Goal: Task Accomplishment & Management: Complete application form

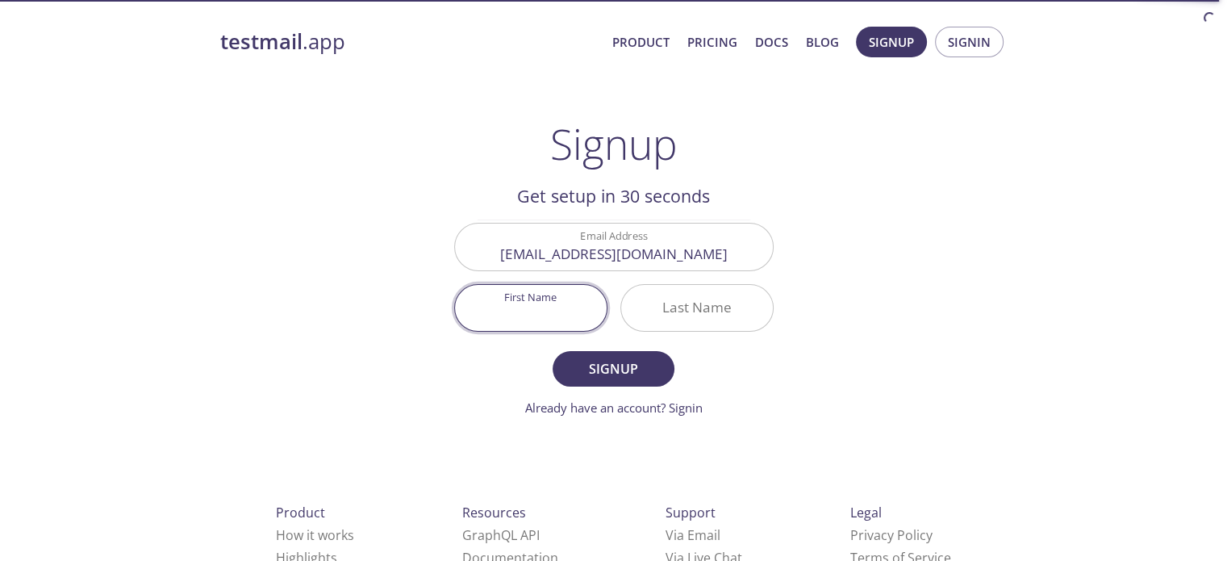
click at [578, 304] on input "First Name" at bounding box center [531, 308] width 152 height 46
type input "[PERSON_NAME]"
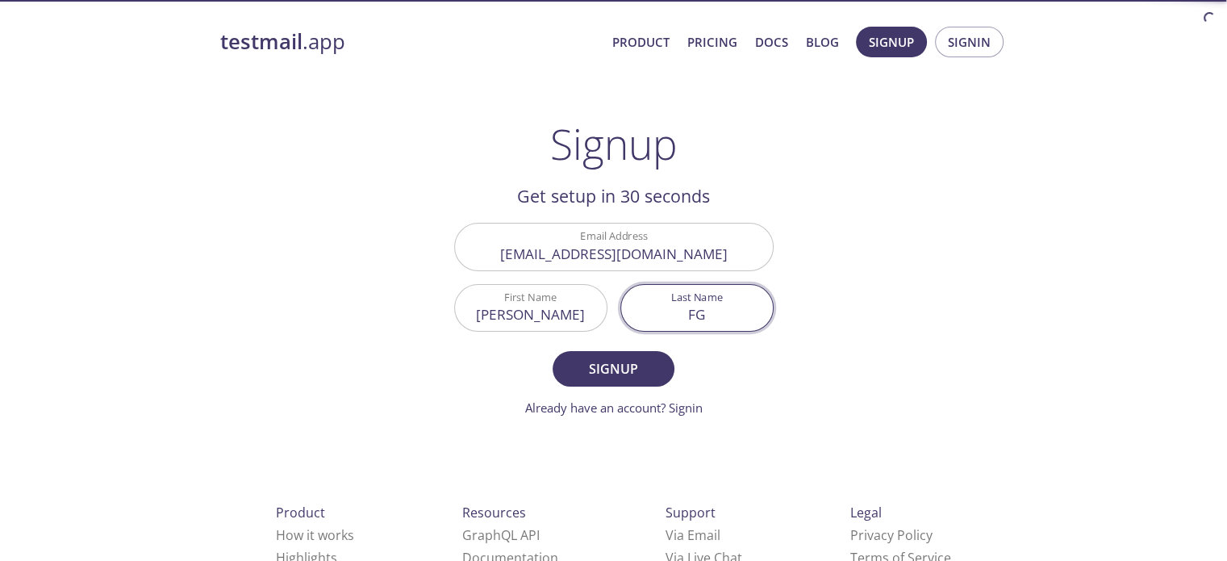
type input "F"
click at [543, 331] on div "First Name [PERSON_NAME]" at bounding box center [531, 307] width 166 height 60
click at [559, 316] on input "[PERSON_NAME]" at bounding box center [531, 308] width 152 height 46
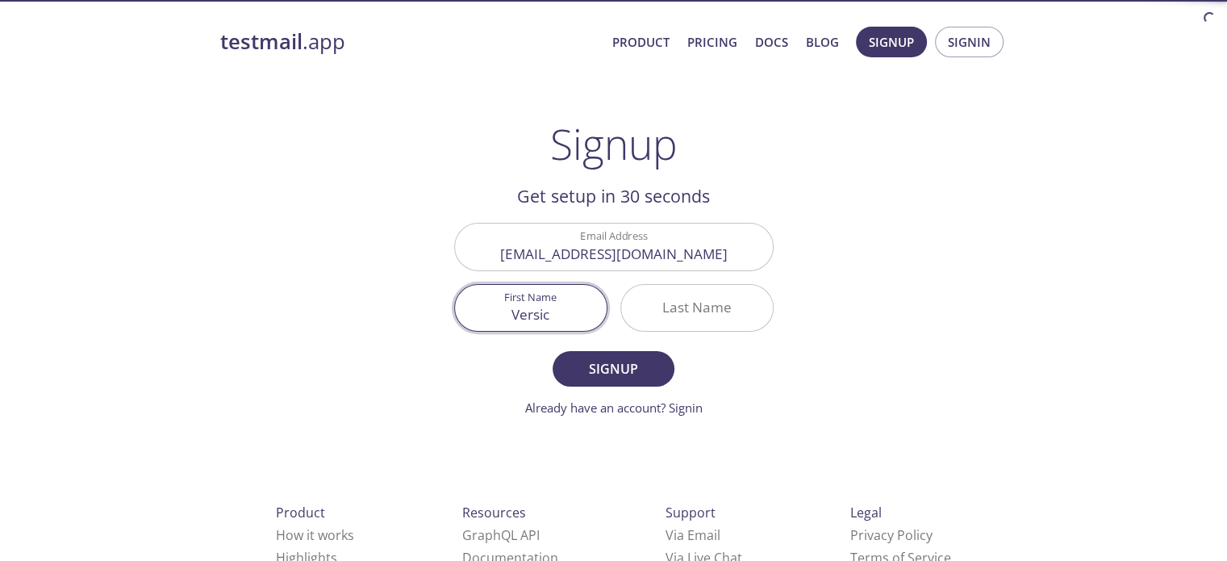
type input "Versic"
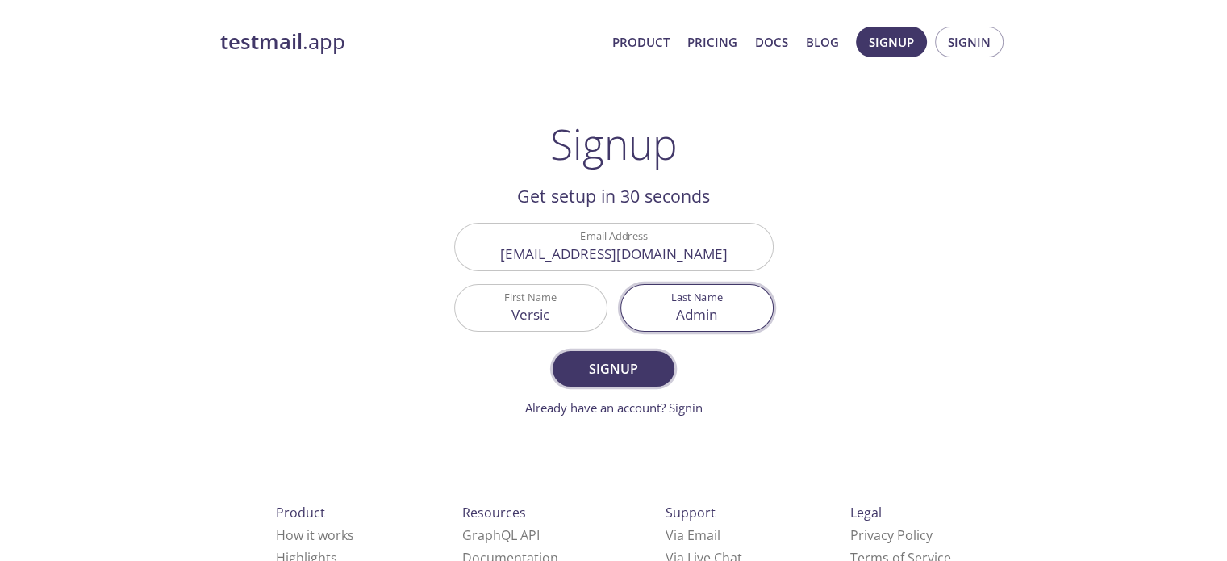
type input "Admin"
click at [573, 361] on span "Signup" at bounding box center [613, 368] width 86 height 23
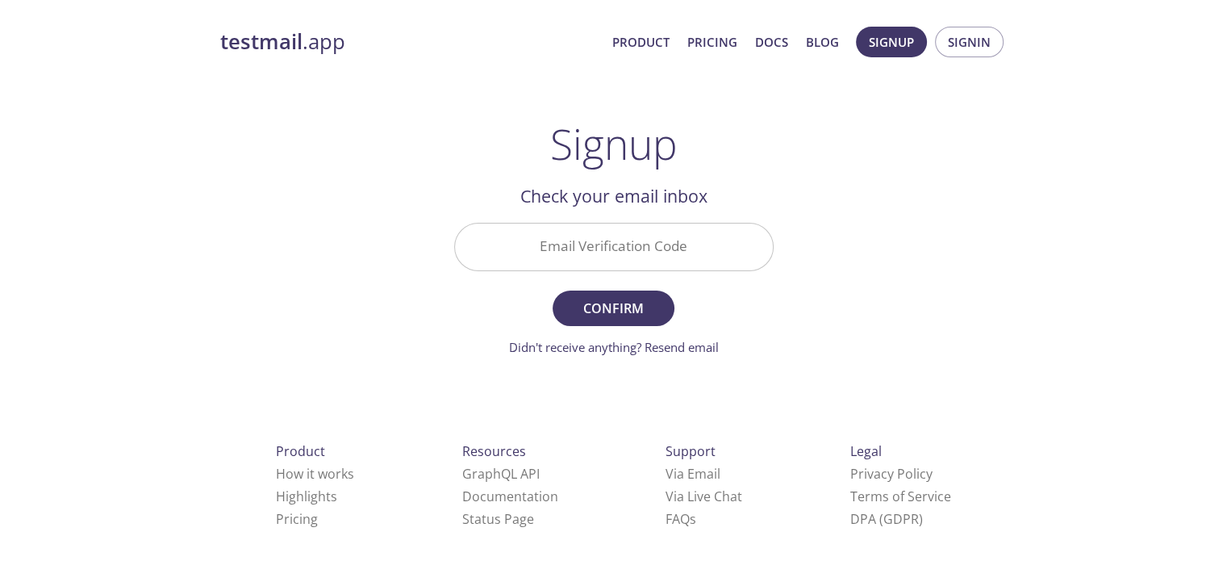
click at [640, 239] on input "Email Verification Code" at bounding box center [614, 246] width 318 height 46
click at [576, 258] on input "Email Verification Code" at bounding box center [614, 246] width 318 height 46
paste input "5K448NP"
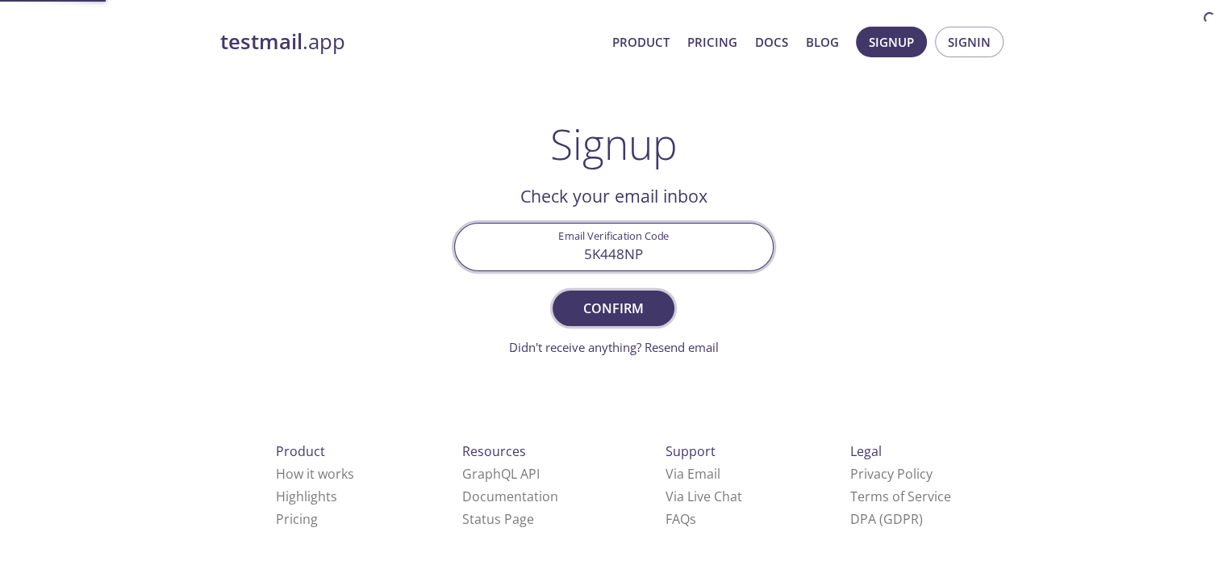
type input "5K448NP"
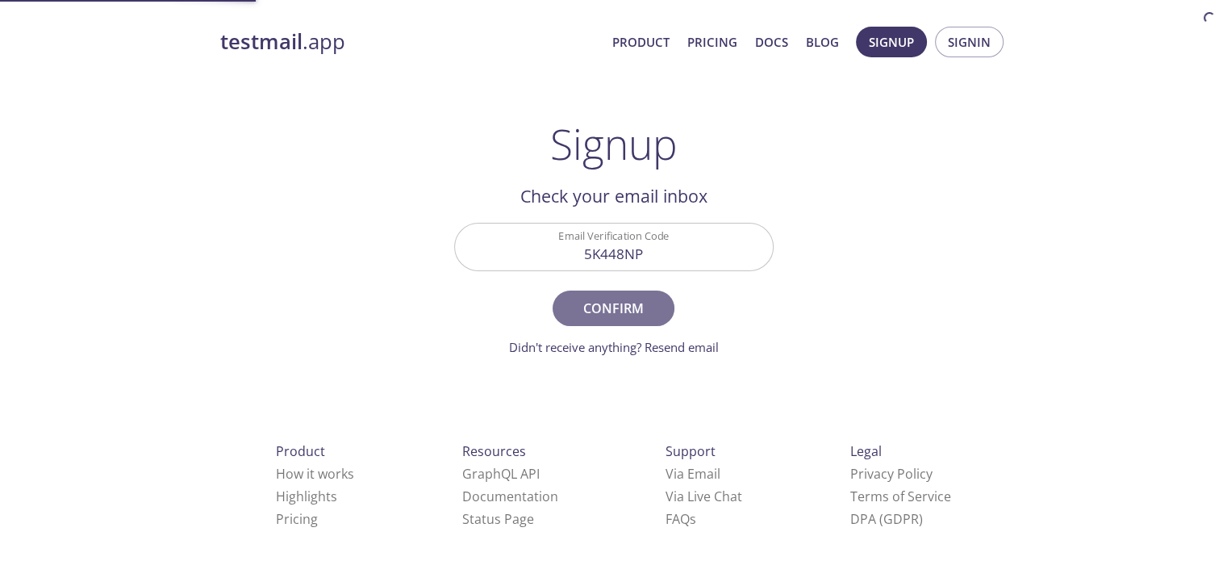
click at [605, 311] on span "Confirm" at bounding box center [613, 308] width 86 height 23
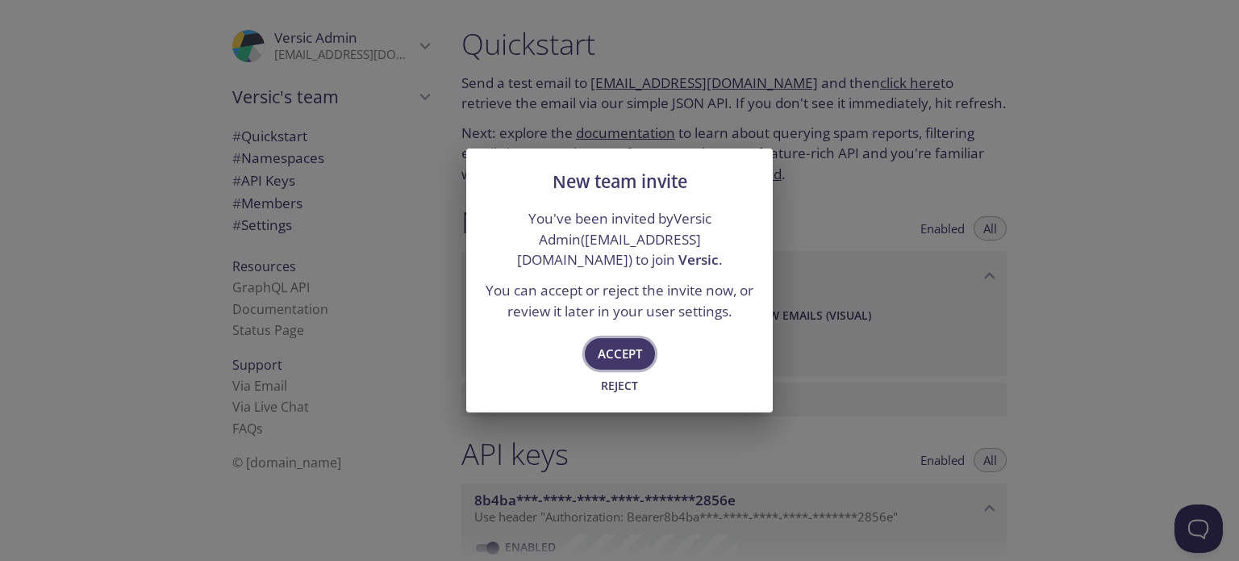
click at [639, 344] on span "Accept" at bounding box center [620, 353] width 44 height 21
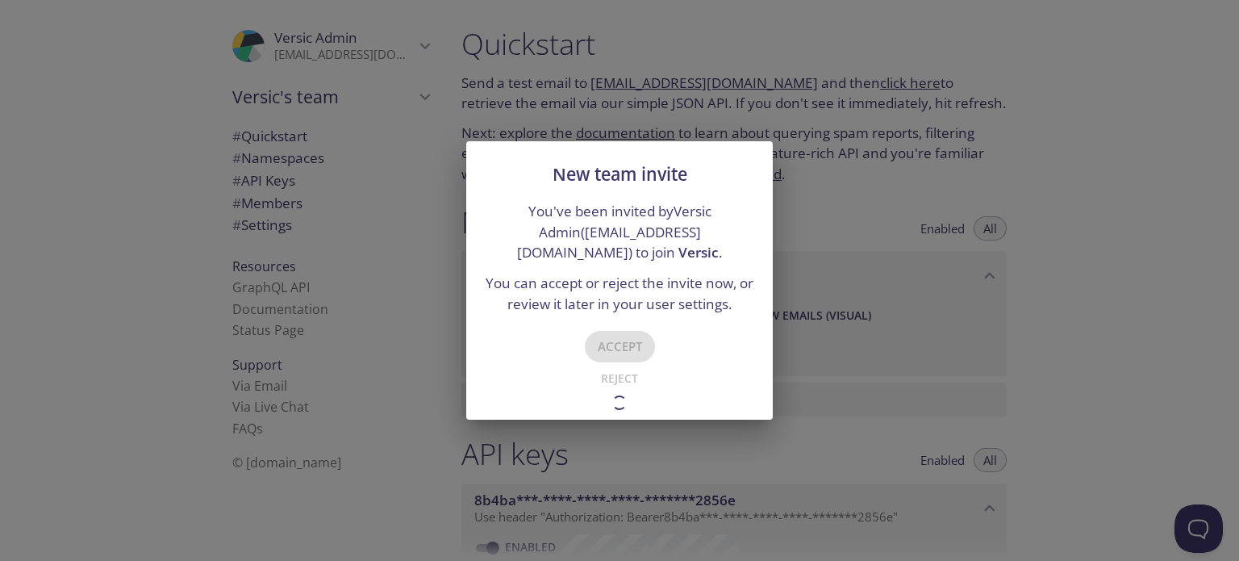
type input "Versic"
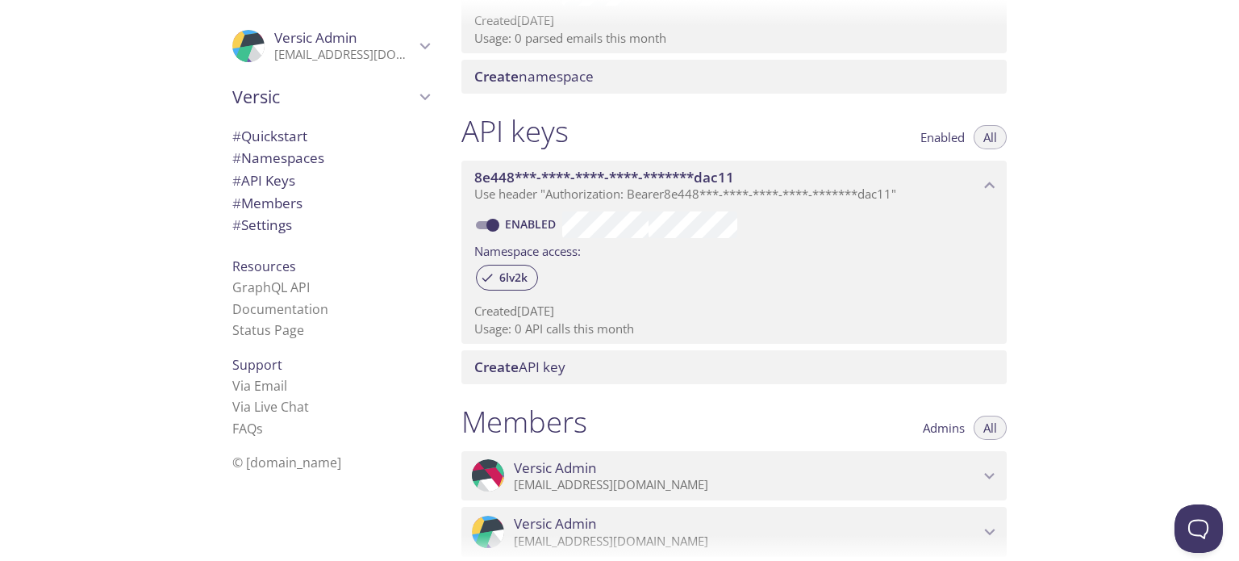
scroll to position [645, 0]
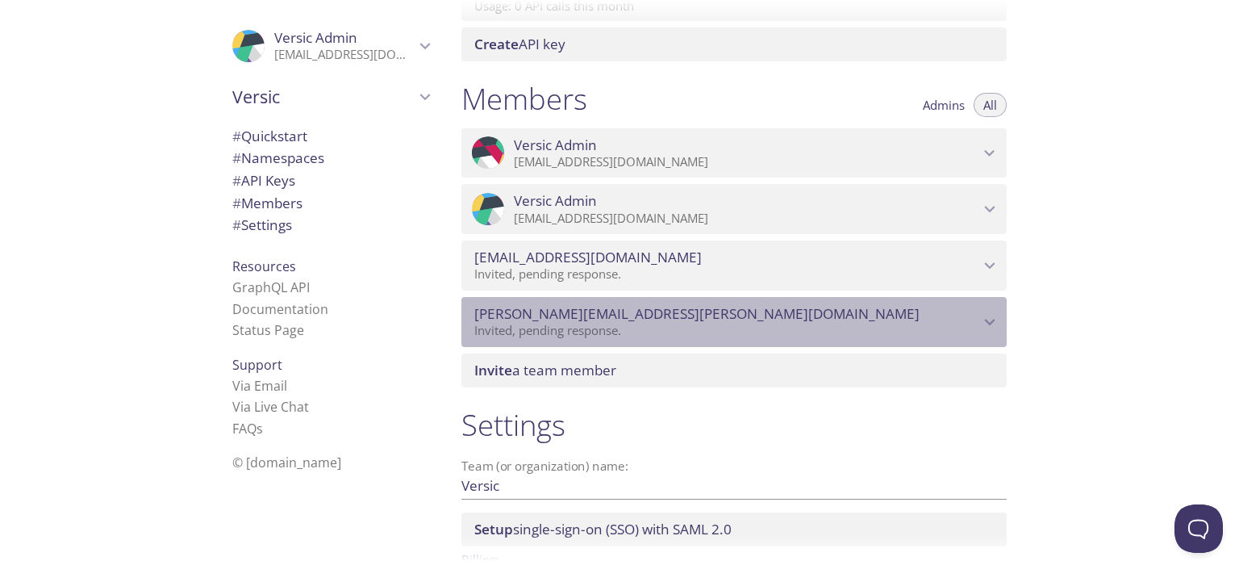
click at [638, 310] on span "[PERSON_NAME][EMAIL_ADDRESS][PERSON_NAME][DOMAIN_NAME]" at bounding box center [726, 314] width 505 height 18
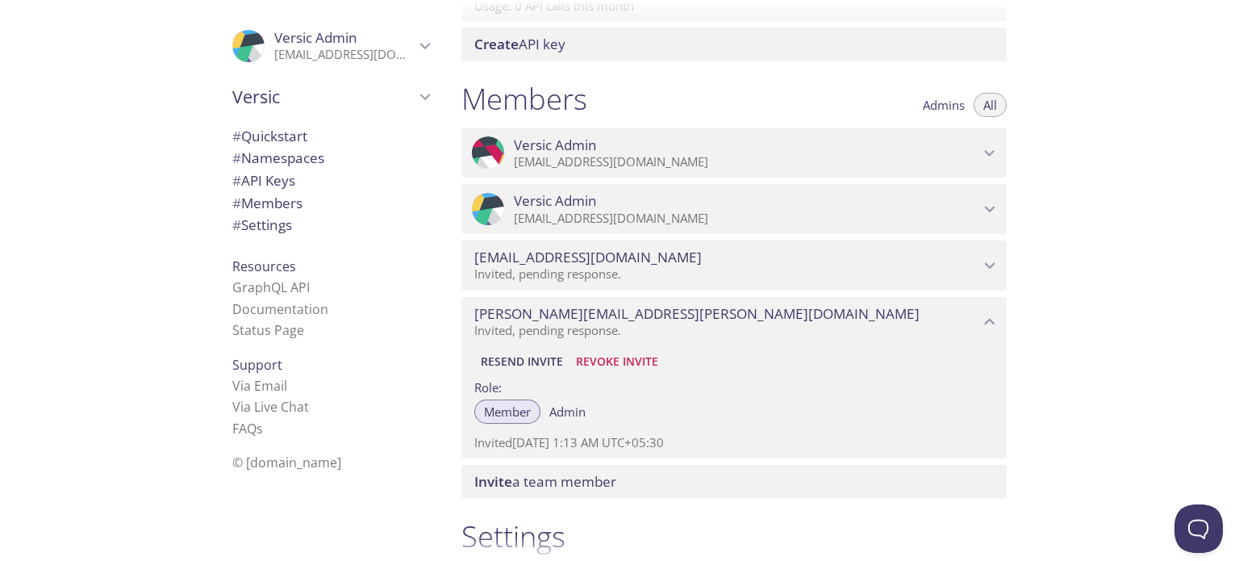
click at [557, 367] on span "Resend Invite" at bounding box center [522, 361] width 82 height 19
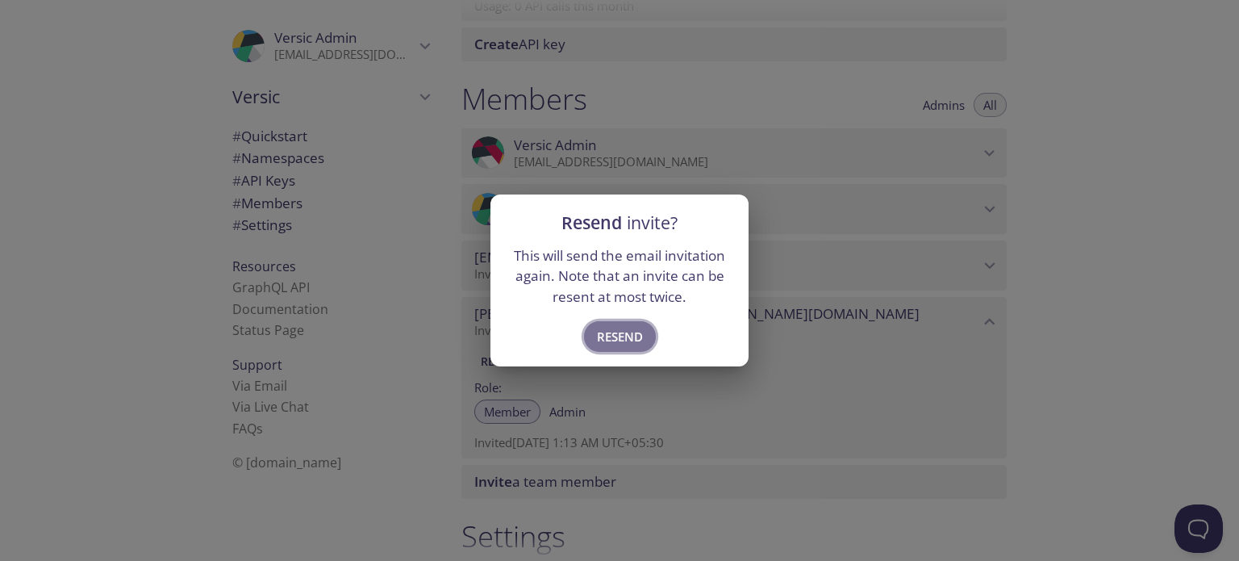
click at [639, 338] on span "Resend" at bounding box center [620, 336] width 46 height 21
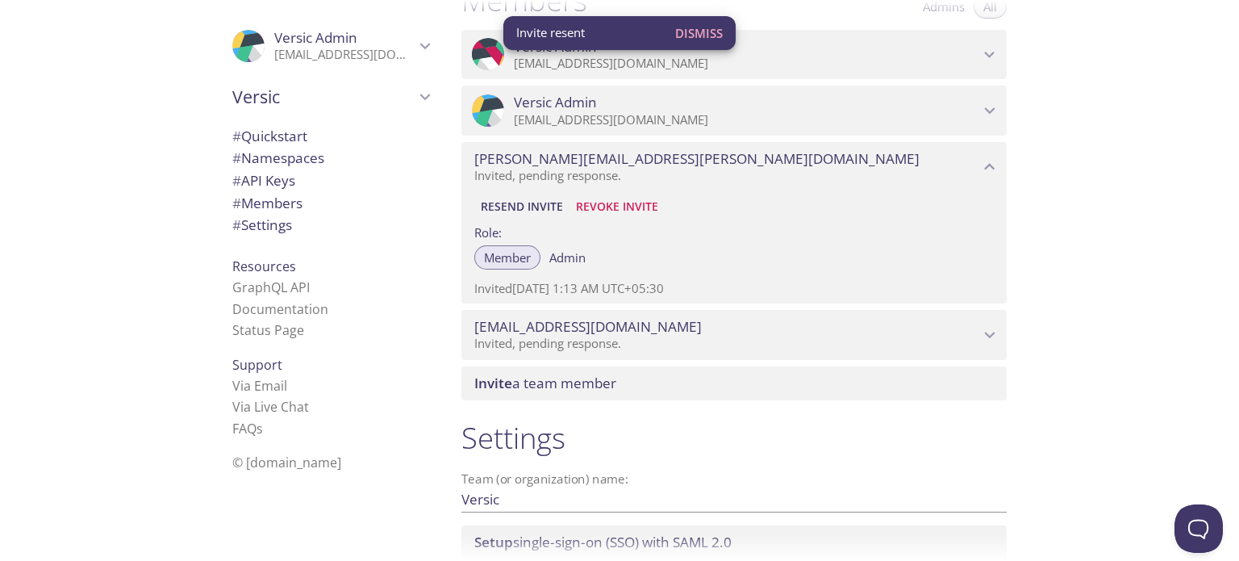
scroll to position [866, 0]
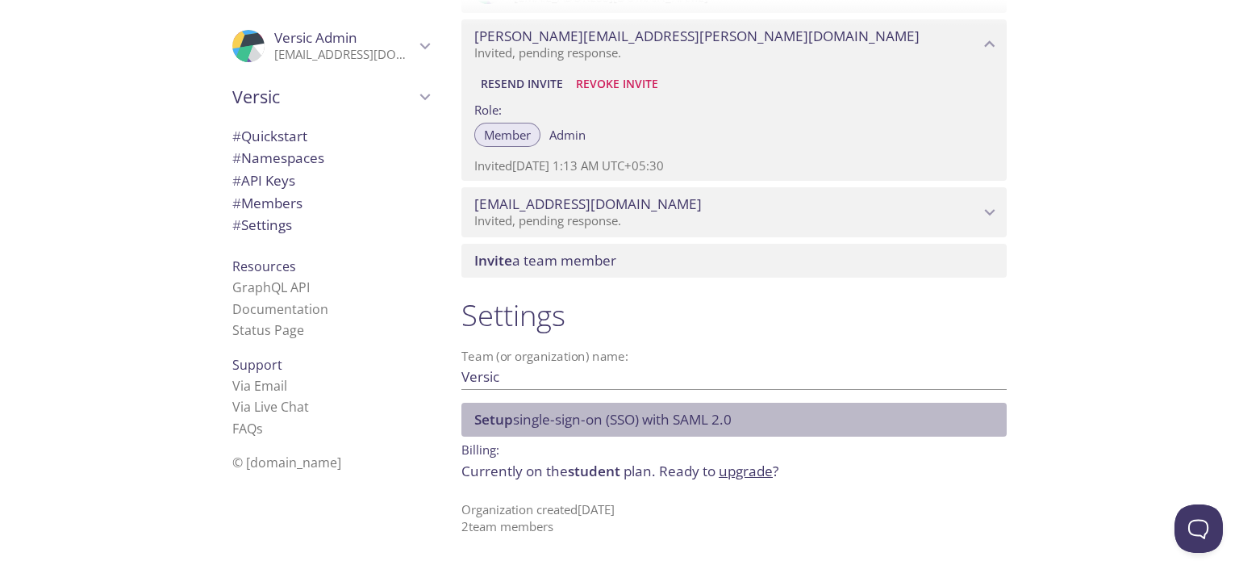
click at [682, 421] on span "Setup single-sign-on (SSO) with SAML 2.0" at bounding box center [602, 419] width 257 height 19
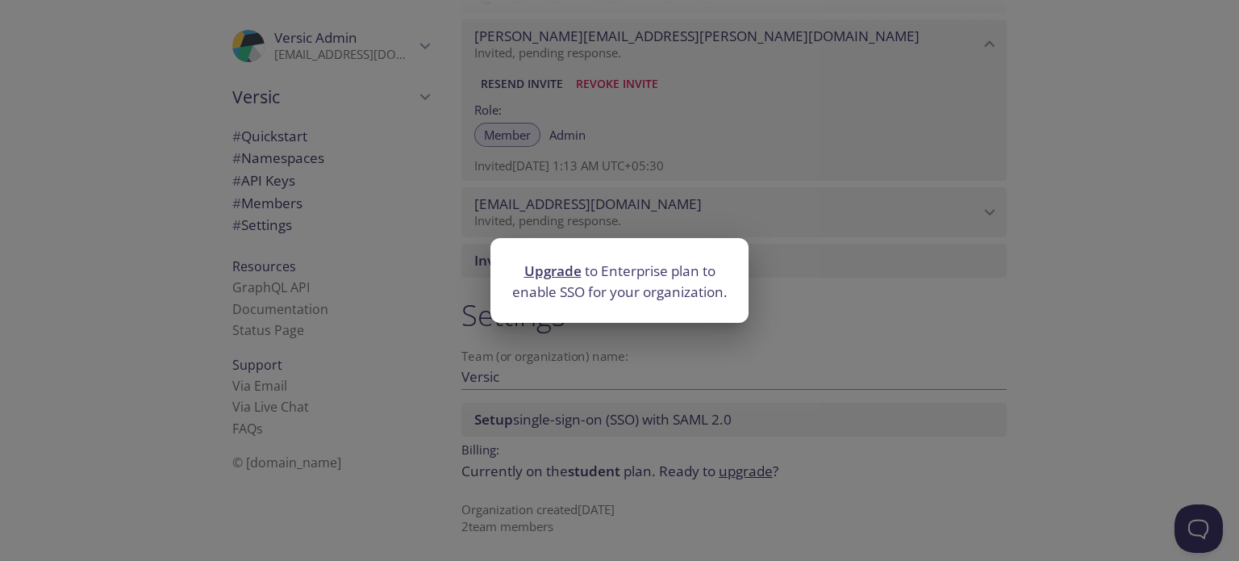
click at [661, 212] on div "Upgrade to Enterprise plan to enable SSO for your organization." at bounding box center [619, 280] width 1239 height 561
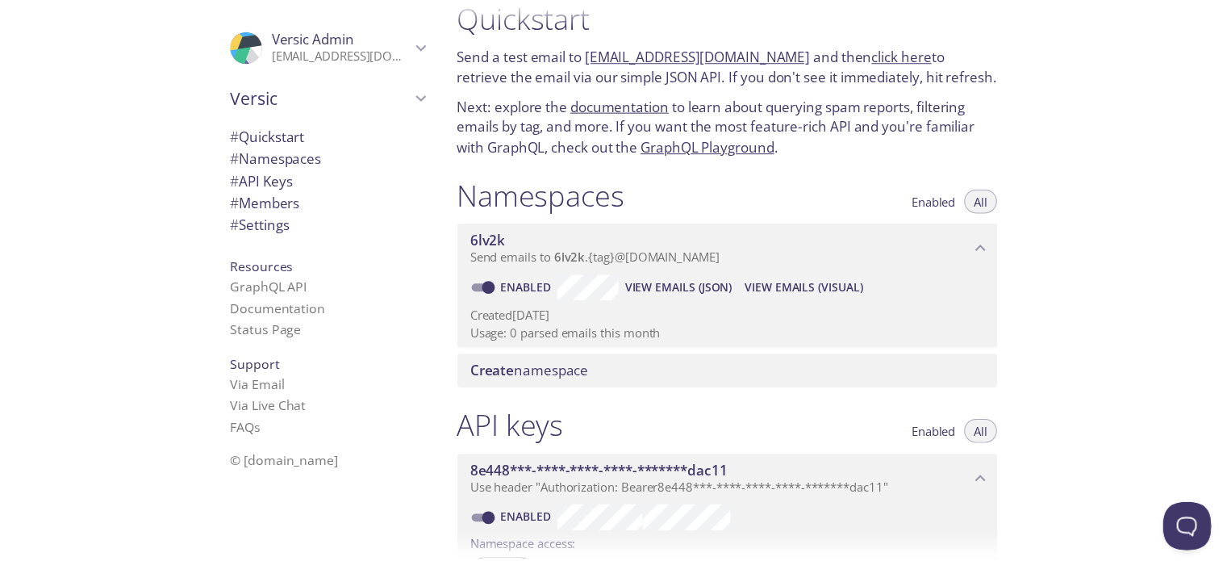
scroll to position [0, 0]
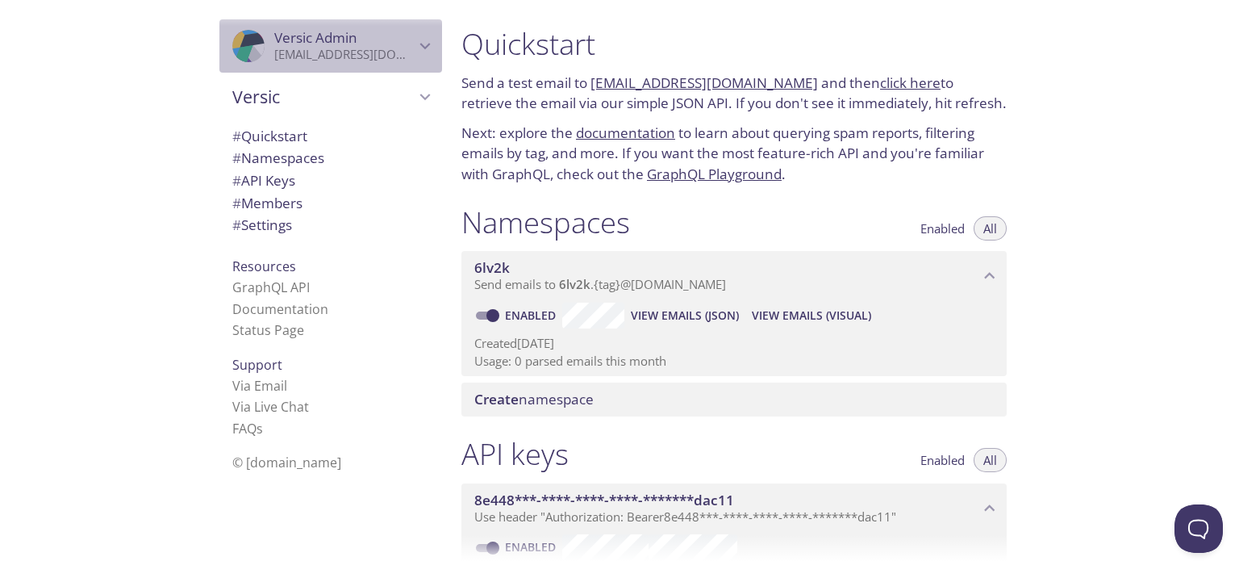
click at [354, 55] on p "[EMAIL_ADDRESS][DOMAIN_NAME]" at bounding box center [344, 55] width 140 height 16
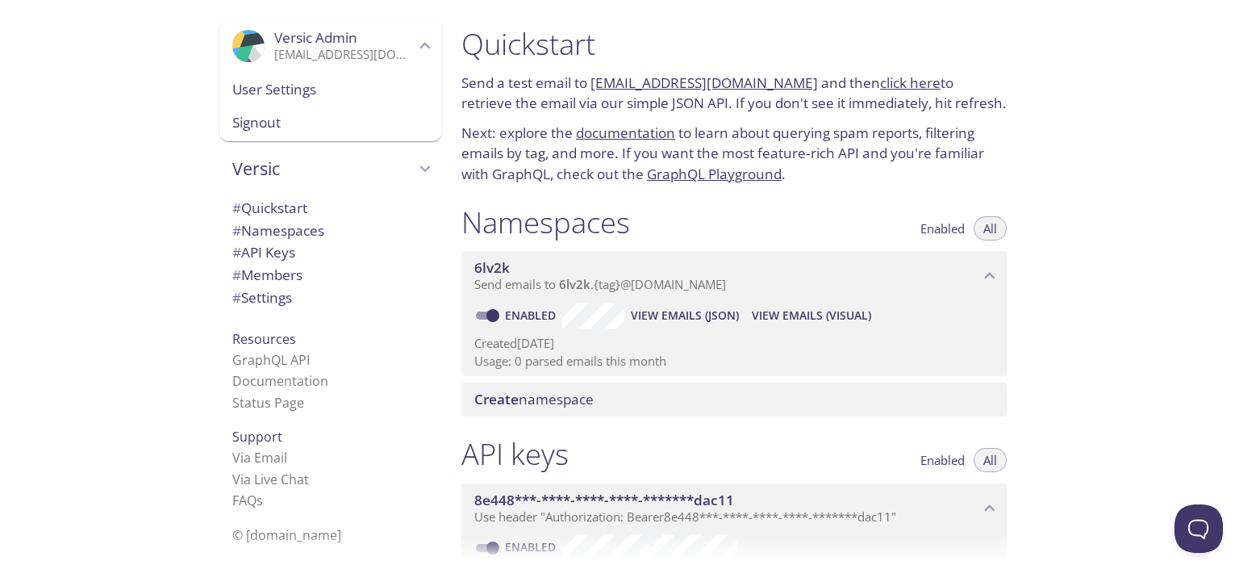
click at [353, 122] on span "Signout" at bounding box center [330, 122] width 197 height 21
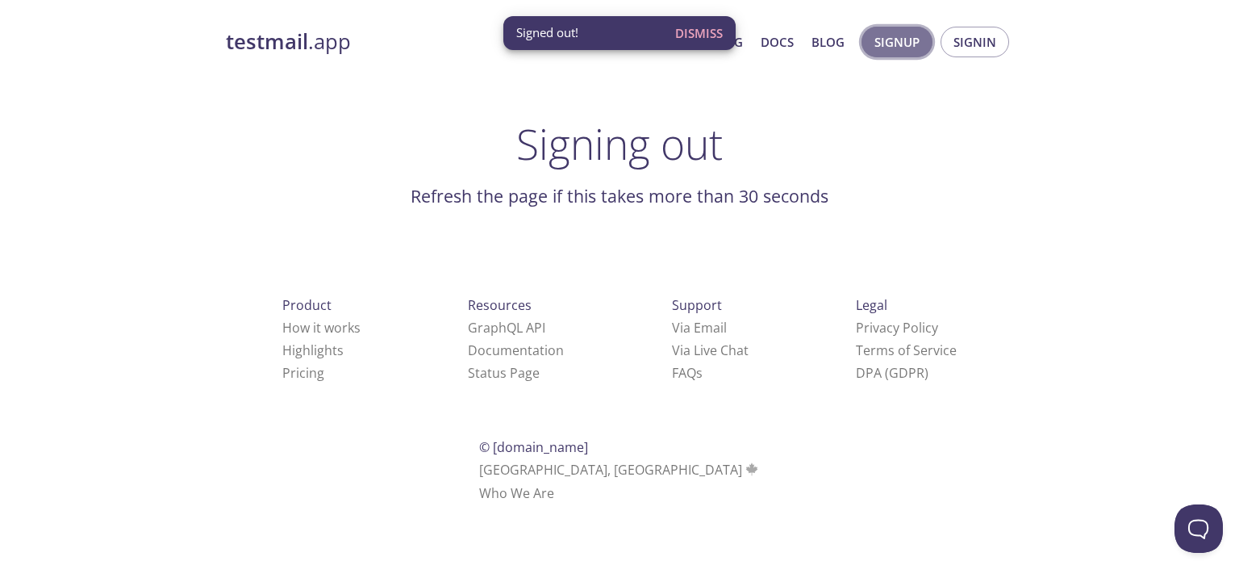
click at [908, 31] on span "Signup" at bounding box center [896, 41] width 45 height 21
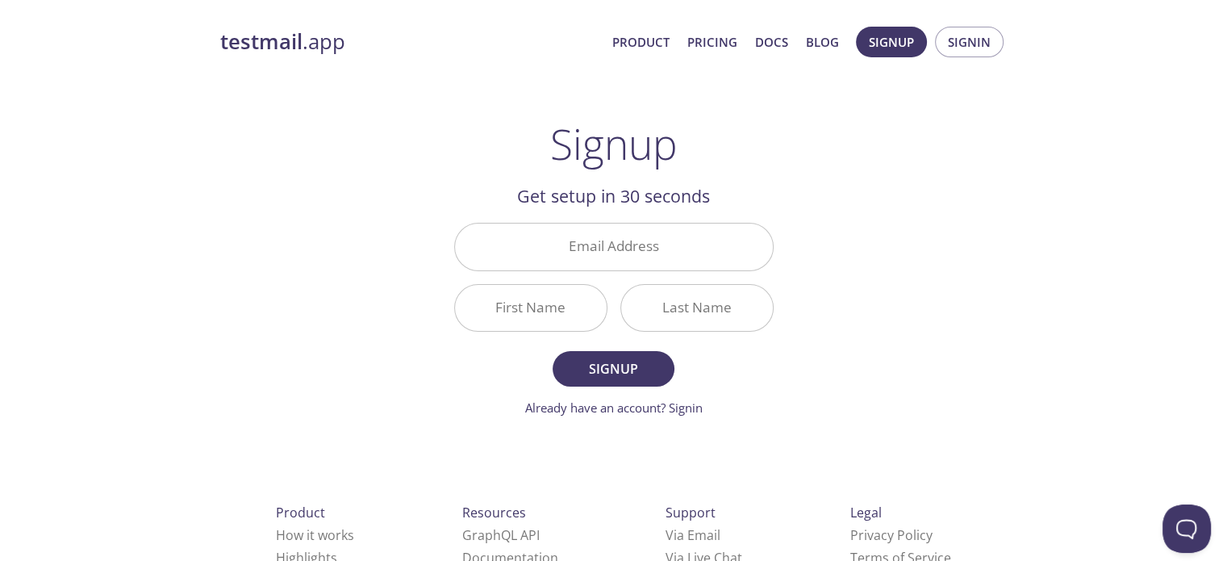
click at [631, 253] on input "Email Address" at bounding box center [614, 246] width 318 height 46
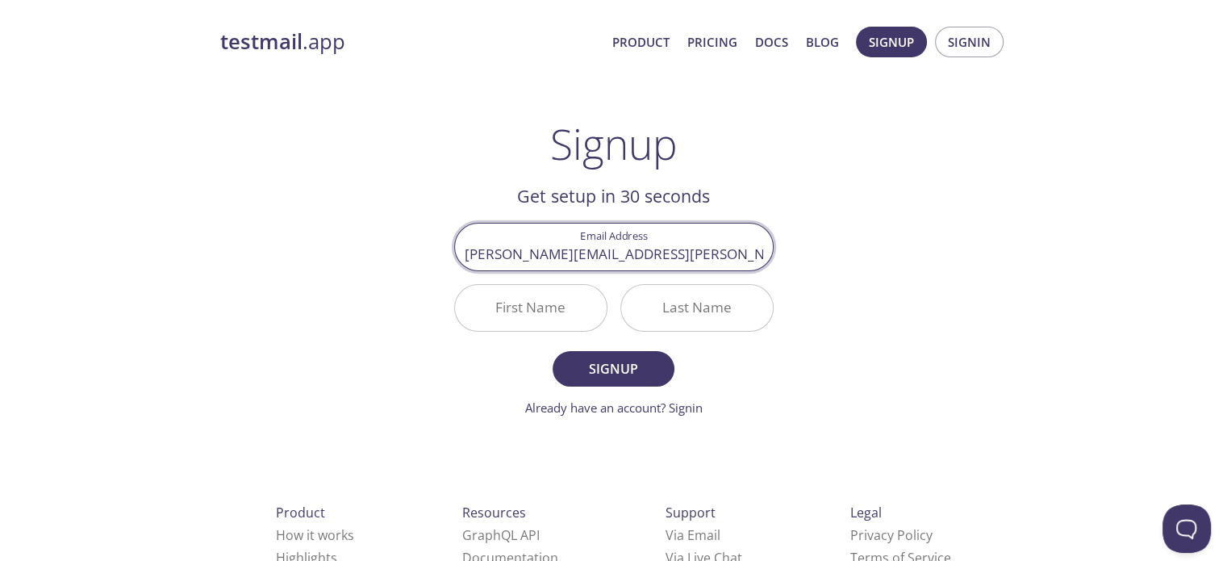
type input "[PERSON_NAME][EMAIL_ADDRESS][PERSON_NAME][DOMAIN_NAME]"
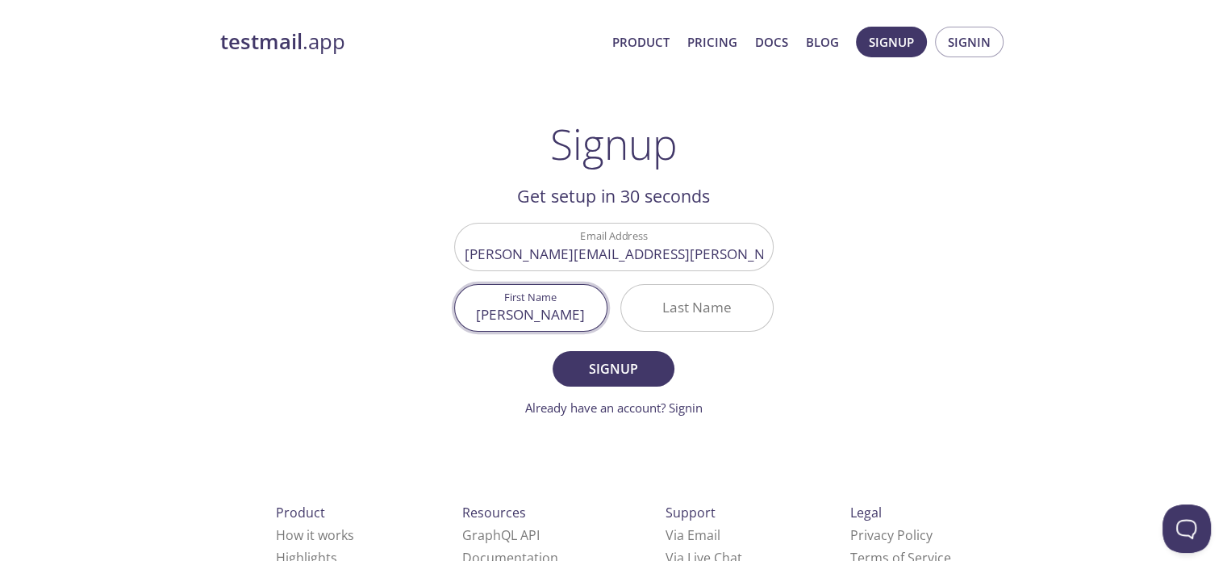
type input "[PERSON_NAME]"
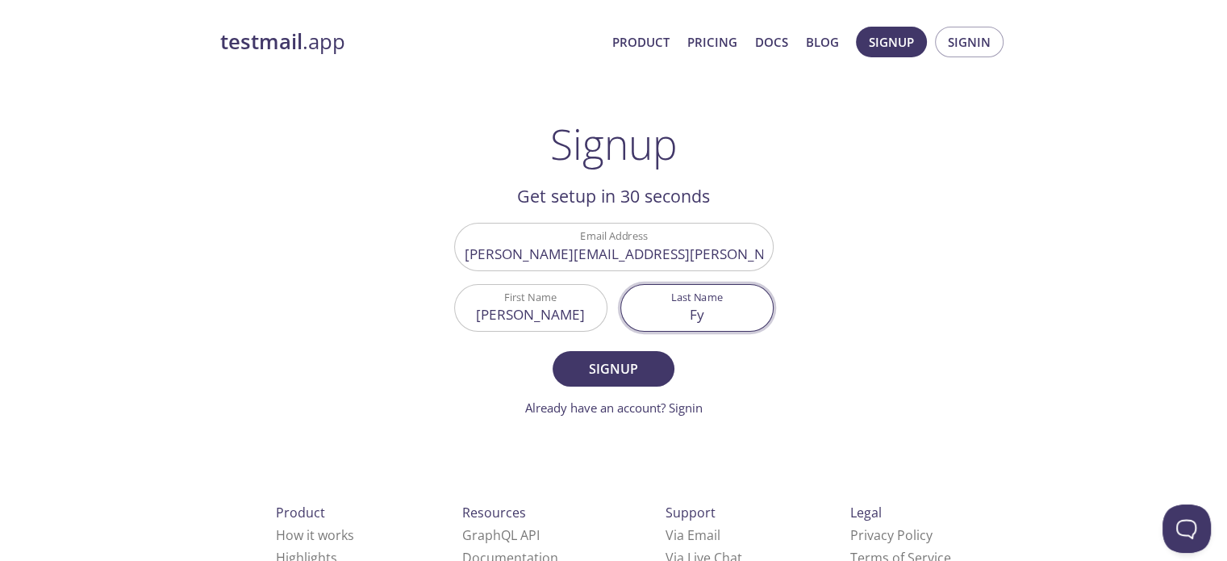
type input "F"
type input "[PERSON_NAME]"
click at [553, 351] on button "Signup" at bounding box center [613, 368] width 121 height 35
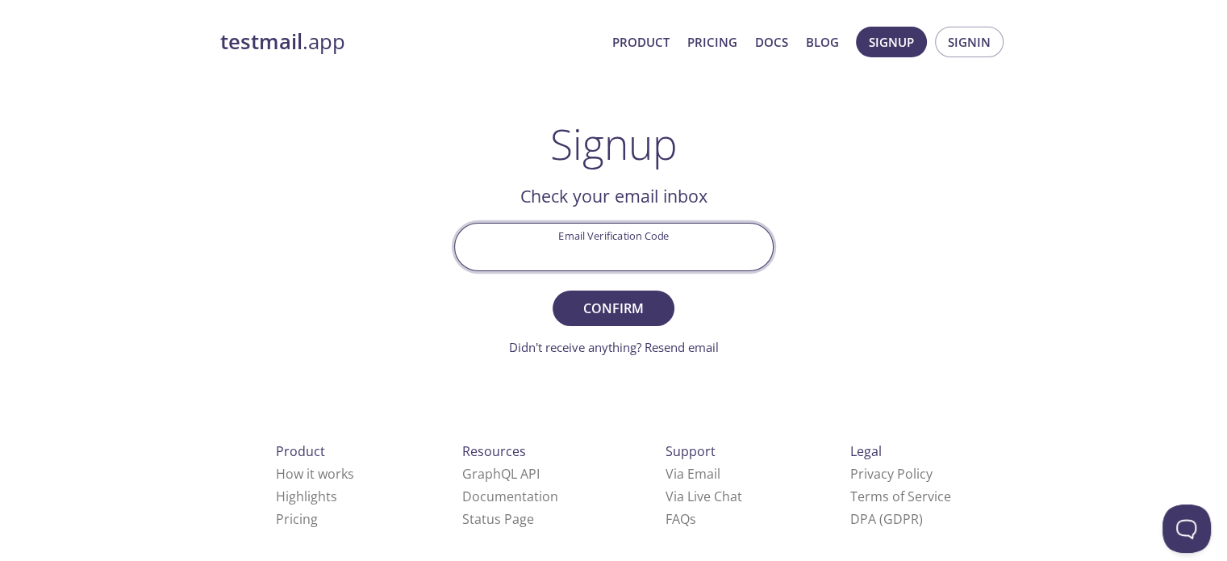
click at [636, 239] on input "Email Verification Code" at bounding box center [614, 246] width 318 height 46
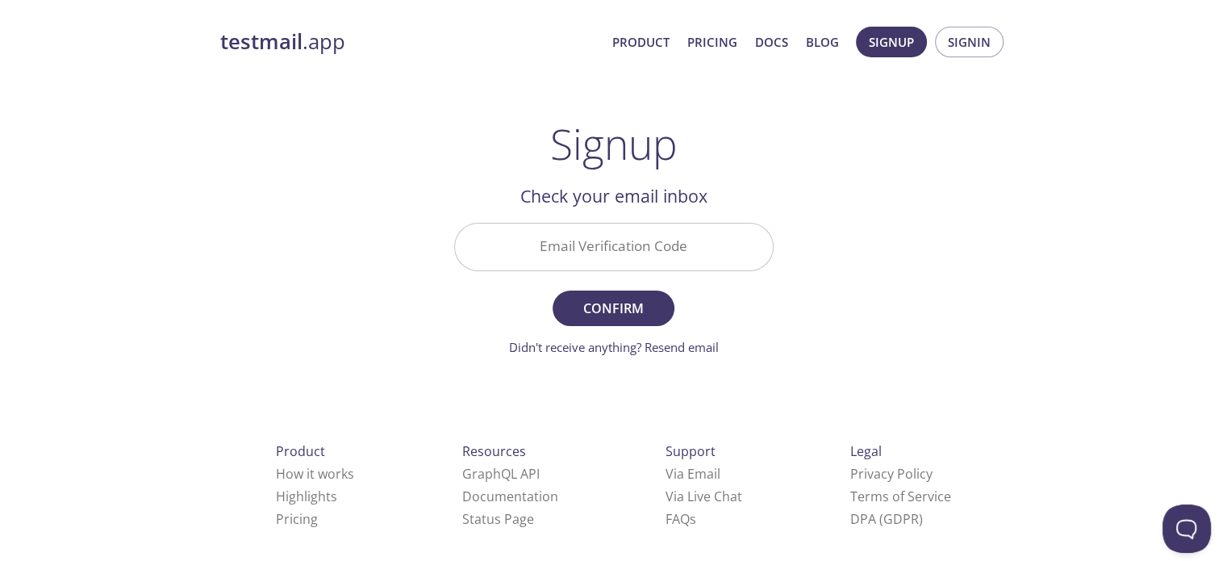
click at [586, 251] on input "Email Verification Code" at bounding box center [614, 246] width 318 height 46
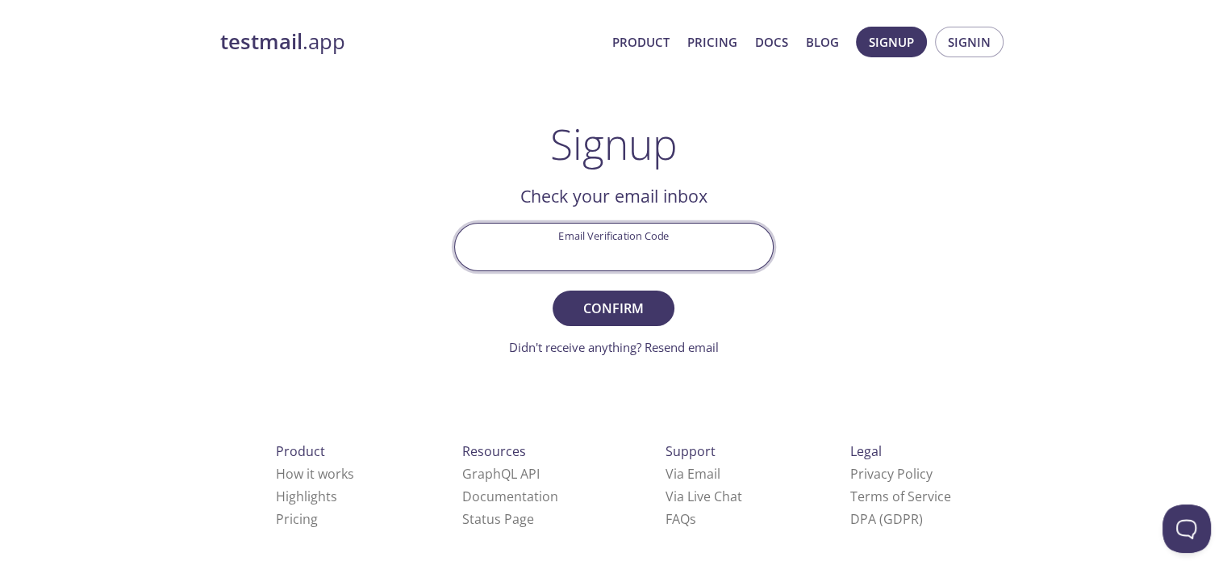
paste input "ETWVQ9L"
type input "ETWVQ9L"
click at [613, 304] on span "Confirm" at bounding box center [613, 308] width 86 height 23
